Goal: Task Accomplishment & Management: Complete application form

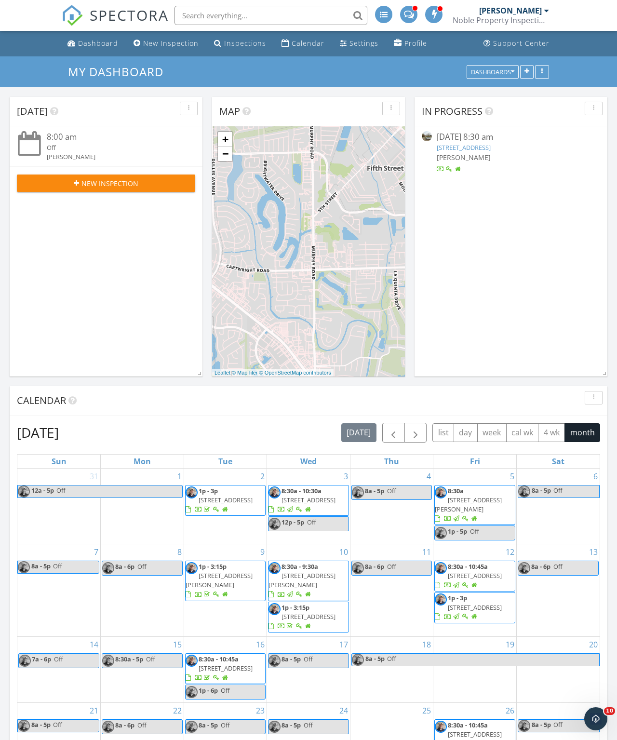
click at [295, 40] on div "Calendar" at bounding box center [308, 43] width 33 height 9
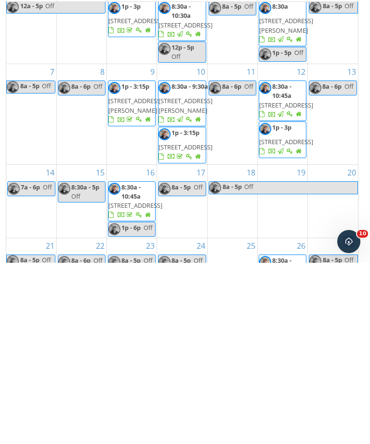
scroll to position [178, 0]
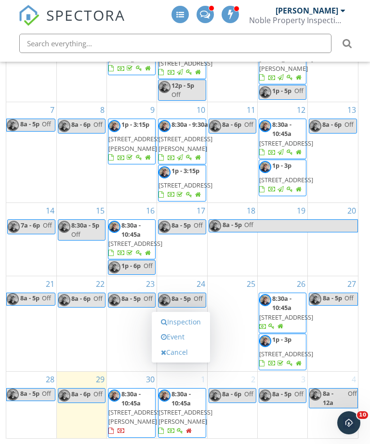
click at [195, 345] on link "Event" at bounding box center [181, 336] width 50 height 15
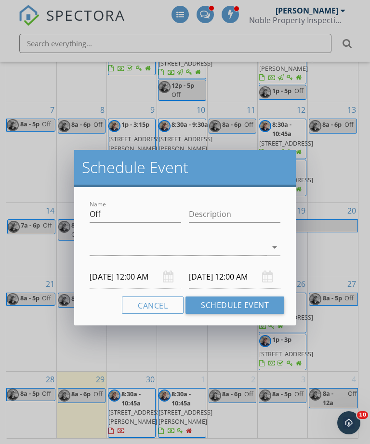
click at [276, 244] on icon "arrow_drop_down" at bounding box center [275, 247] width 12 height 12
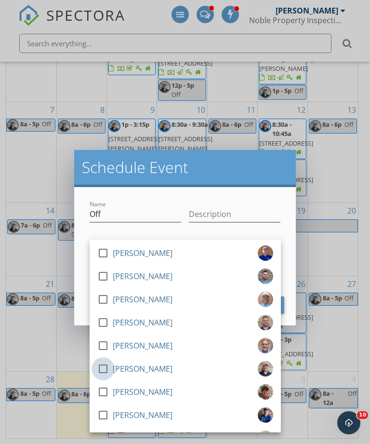
click at [109, 368] on div at bounding box center [103, 369] width 16 height 16
click at [253, 177] on div "Schedule Event" at bounding box center [185, 168] width 222 height 37
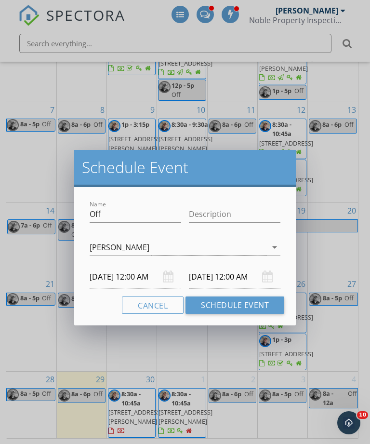
click at [261, 166] on h2 "Schedule Event" at bounding box center [185, 167] width 207 height 19
click at [160, 282] on body "SPECTORA Ty Travelbee Noble Property Inspections Role: Inspector Dashboard New …" at bounding box center [185, 133] width 370 height 623
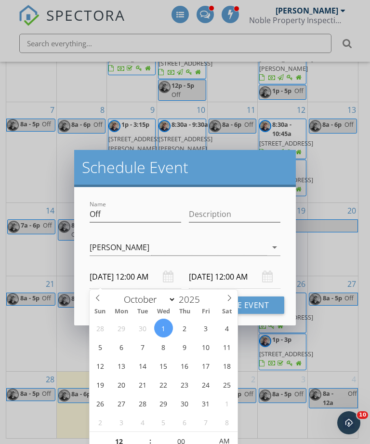
type input "10/01/2025 12:00 PM"
click at [231, 272] on input "10/02/2025 12:00 PM" at bounding box center [235, 277] width 92 height 24
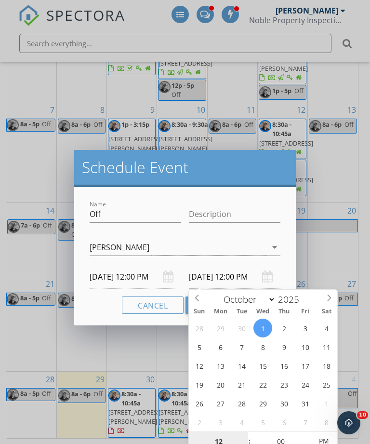
type input "10/01/2025 12:00 PM"
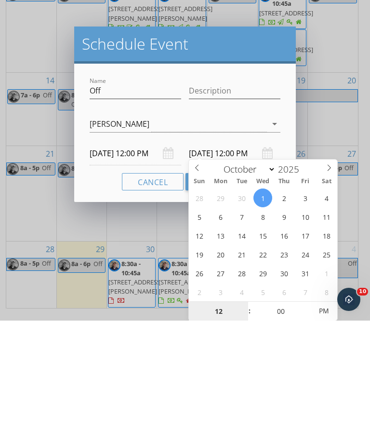
type input "5"
click at [274, 158] on h2 "Schedule Event" at bounding box center [185, 167] width 207 height 19
type input "10/01/2025 5:00 PM"
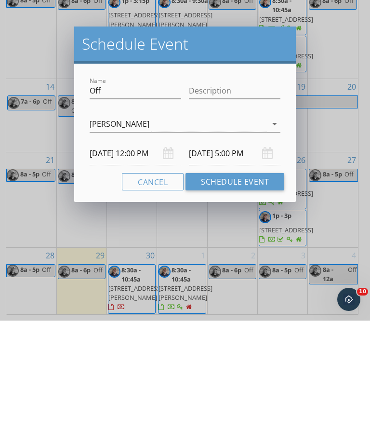
scroll to position [178, 0]
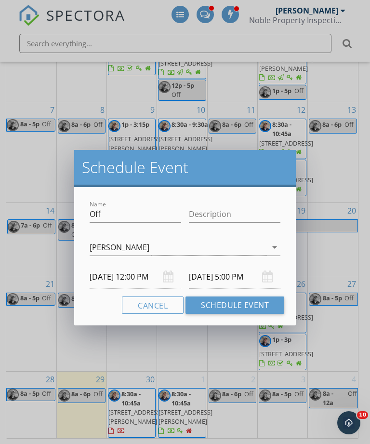
click at [245, 311] on button "Schedule Event" at bounding box center [235, 304] width 99 height 17
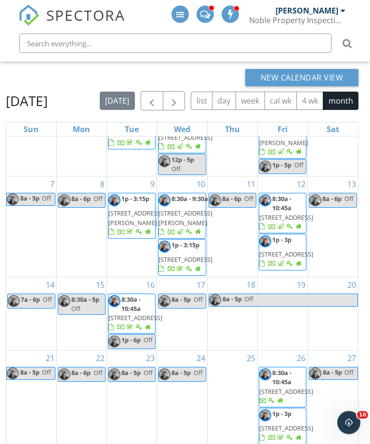
scroll to position [0, 0]
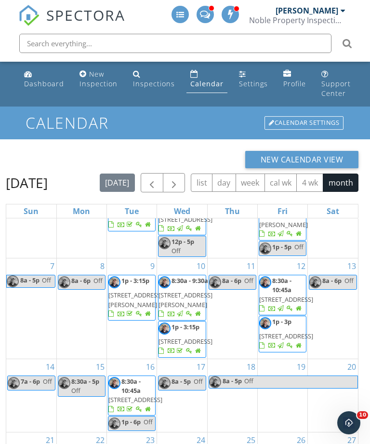
click at [323, 18] on div "Noble Property Inspections" at bounding box center [297, 20] width 96 height 10
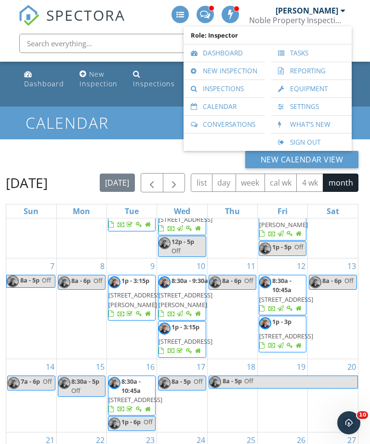
click at [327, 21] on div "Noble Property Inspections" at bounding box center [297, 20] width 96 height 10
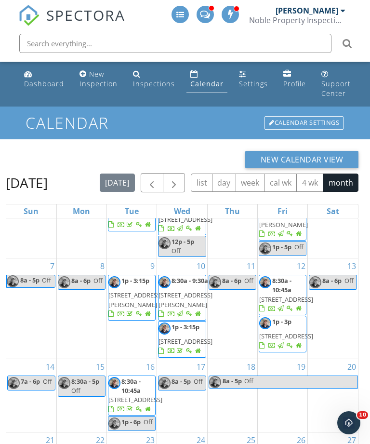
click at [325, 18] on div "Noble Property Inspections" at bounding box center [297, 20] width 96 height 10
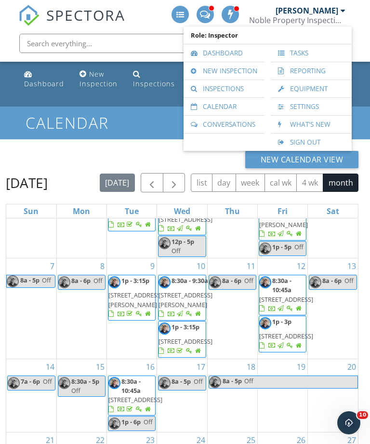
click at [347, 134] on link "Sign Out" at bounding box center [311, 142] width 71 height 17
